Goal: Transaction & Acquisition: Purchase product/service

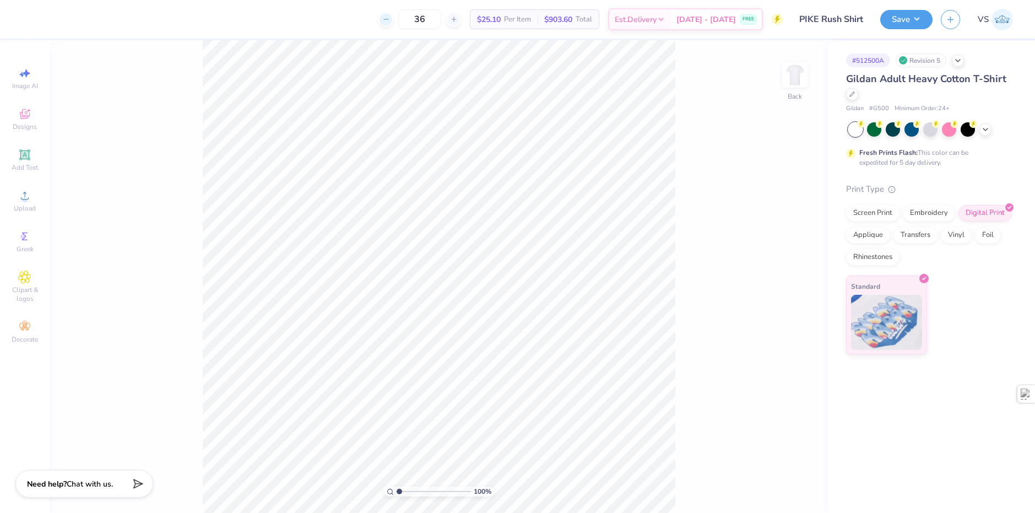
drag, startPoint x: 444, startPoint y: 18, endPoint x: 403, endPoint y: 23, distance: 41.1
click at [406, 21] on div "36" at bounding box center [419, 19] width 83 height 20
type input "25"
click at [295, 27] on div "25 Per Item Total Est. Delivery N/A FREE" at bounding box center [406, 19] width 752 height 39
click at [665, 20] on icon at bounding box center [661, 21] width 9 height 9
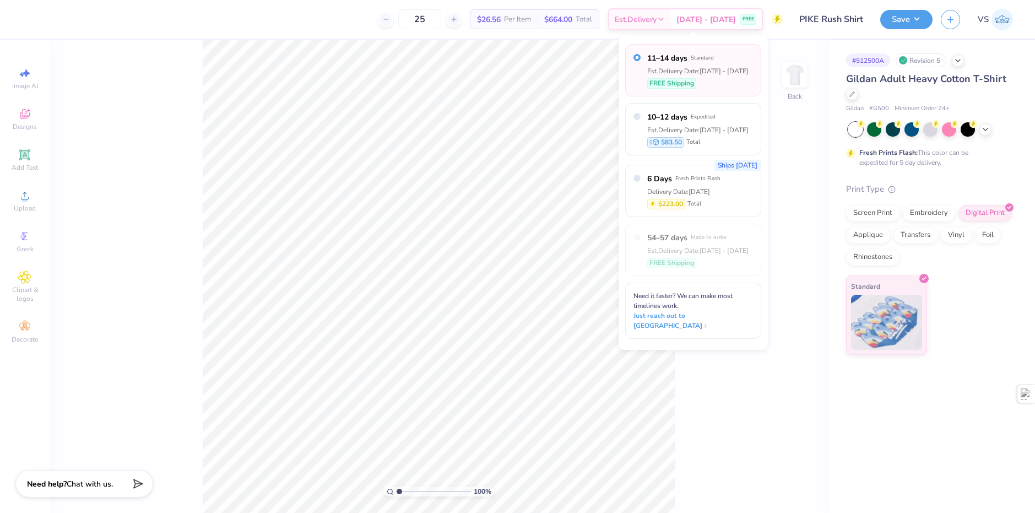
click at [989, 39] on div "25 $26.56 Per Item $664.00 Total Est. Delivery [DATE] - [DATE] FREE Design Titl…" at bounding box center [517, 256] width 1035 height 513
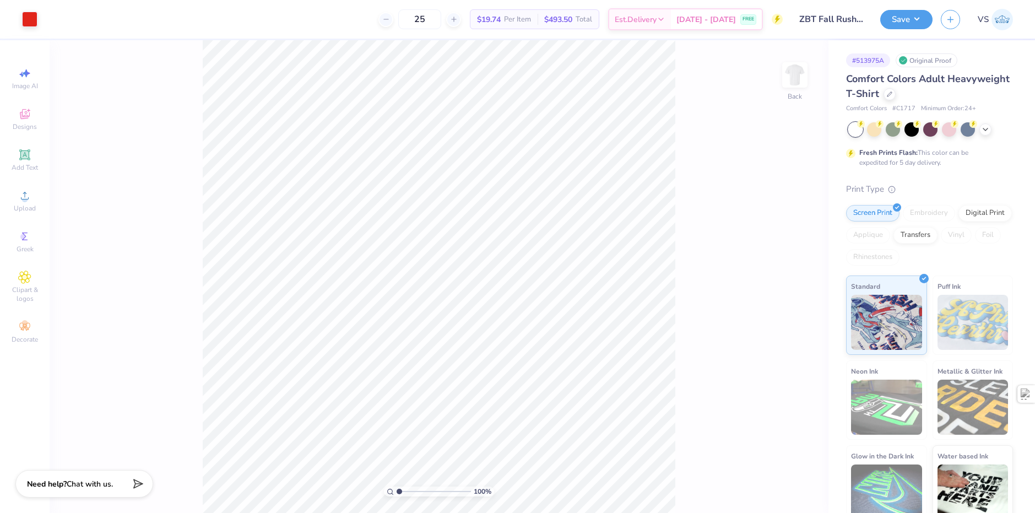
click at [990, 19] on link "VS" at bounding box center [995, 19] width 35 height 21
